Goal: Task Accomplishment & Management: Use online tool/utility

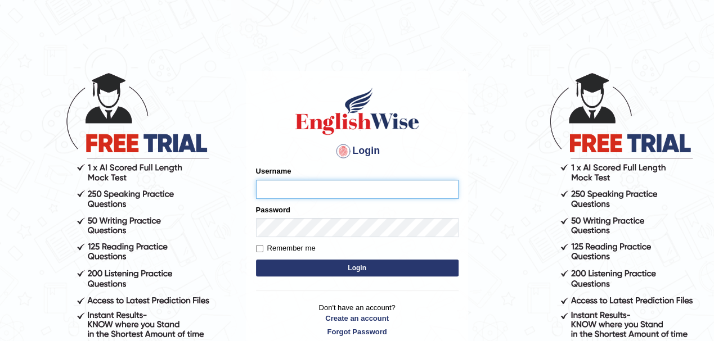
type input "Pritima_nk"
click at [276, 248] on label "Remember me" at bounding box center [286, 248] width 60 height 11
click at [263, 248] on input "Remember me" at bounding box center [259, 248] width 7 height 7
checkbox input "true"
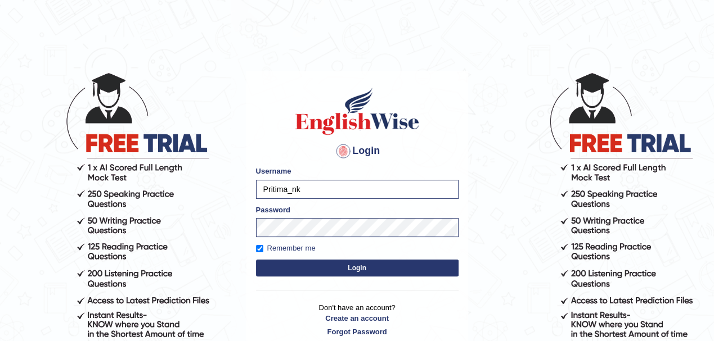
click at [290, 266] on button "Login" at bounding box center [357, 268] width 202 height 17
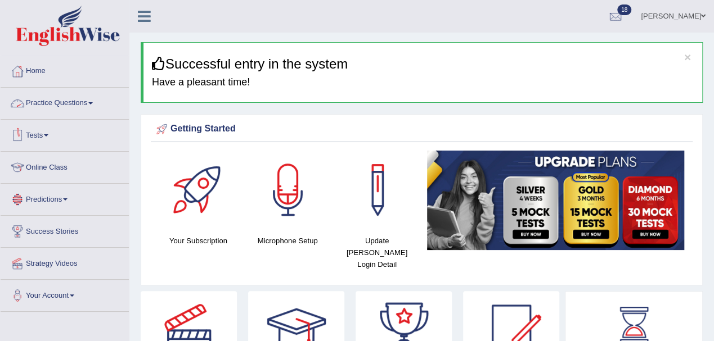
click at [46, 133] on link "Tests" at bounding box center [65, 134] width 128 height 28
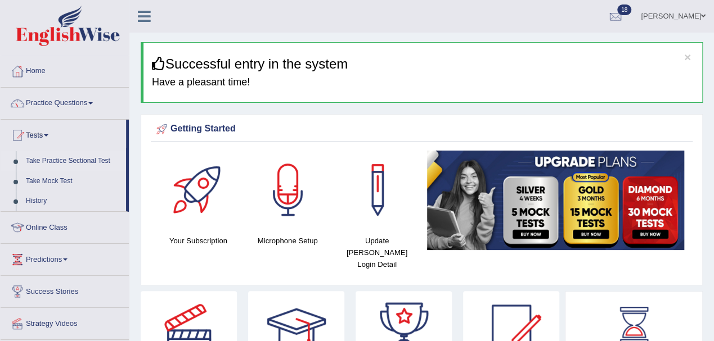
click at [51, 156] on link "Take Practice Sectional Test" at bounding box center [73, 161] width 105 height 20
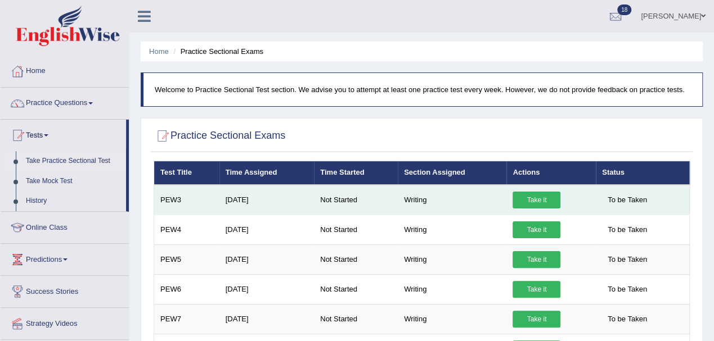
click at [535, 197] on link "Take it" at bounding box center [536, 200] width 48 height 17
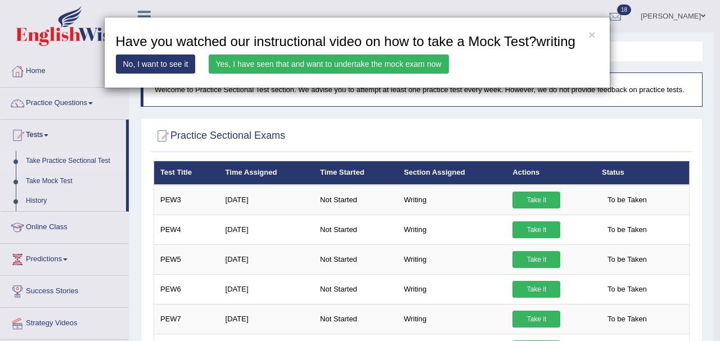
click at [389, 66] on link "Yes, I have seen that and want to undertake the mock exam now" at bounding box center [329, 64] width 240 height 19
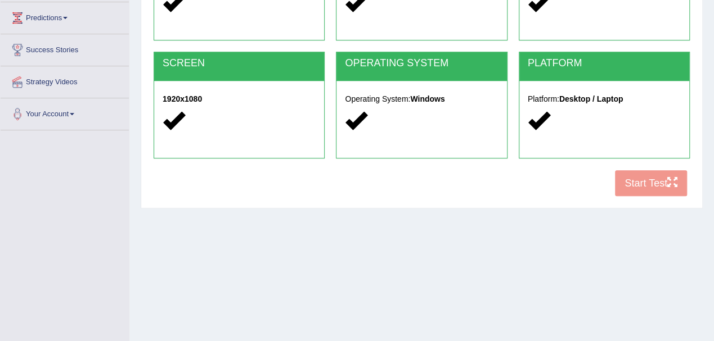
scroll to position [249, 0]
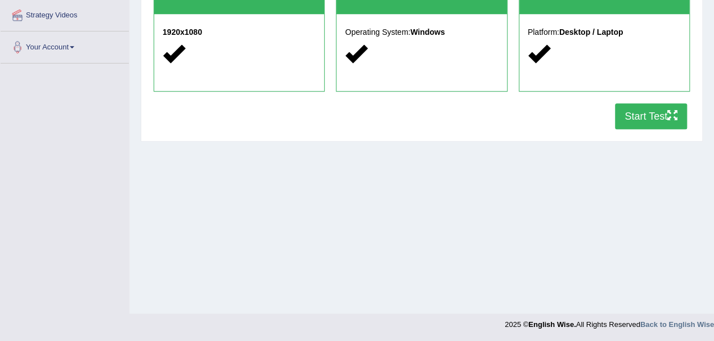
click at [665, 115] on button "Start Test" at bounding box center [651, 116] width 72 height 26
